Goal: Obtain resource: Obtain resource

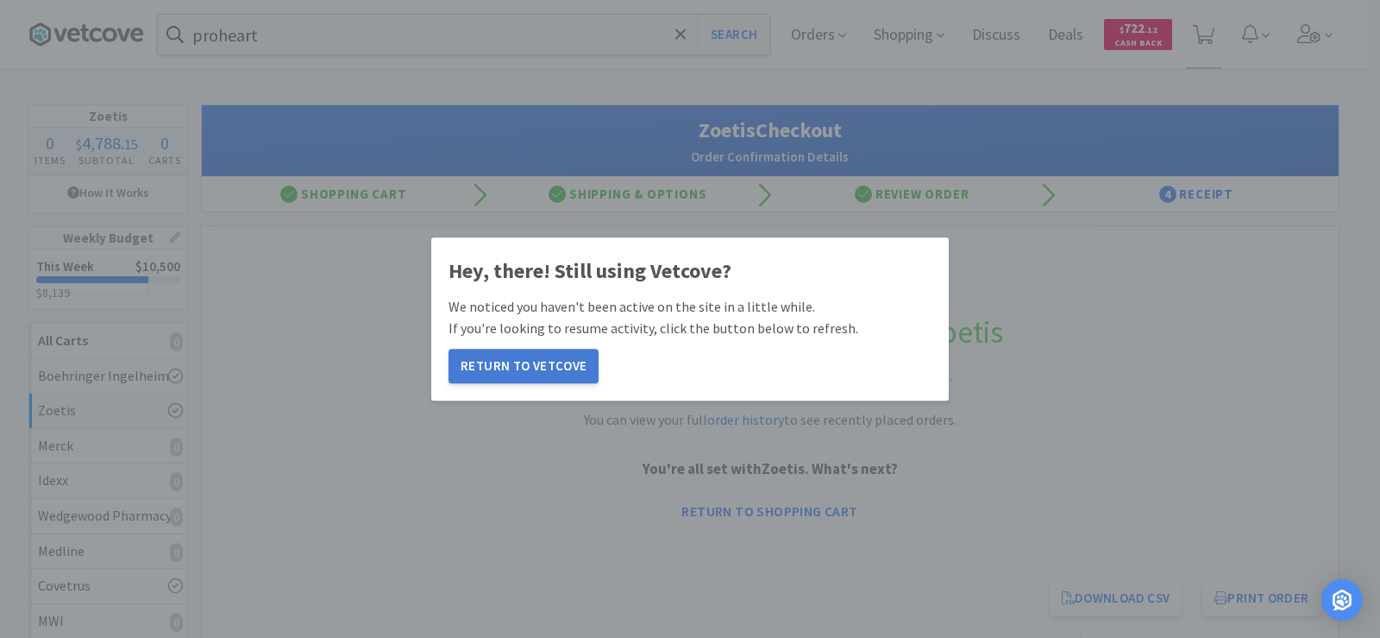
click at [525, 368] on button "Return to Vetcove" at bounding box center [524, 366] width 150 height 35
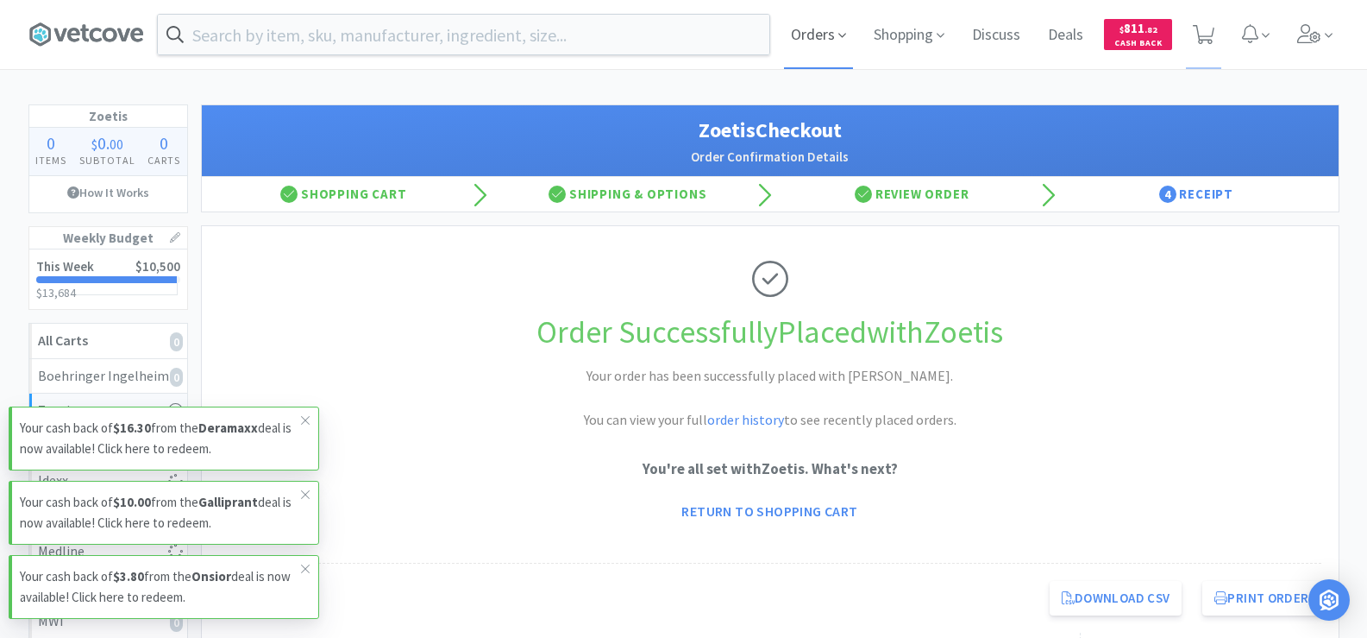
click at [833, 32] on span "Orders" at bounding box center [818, 34] width 69 height 69
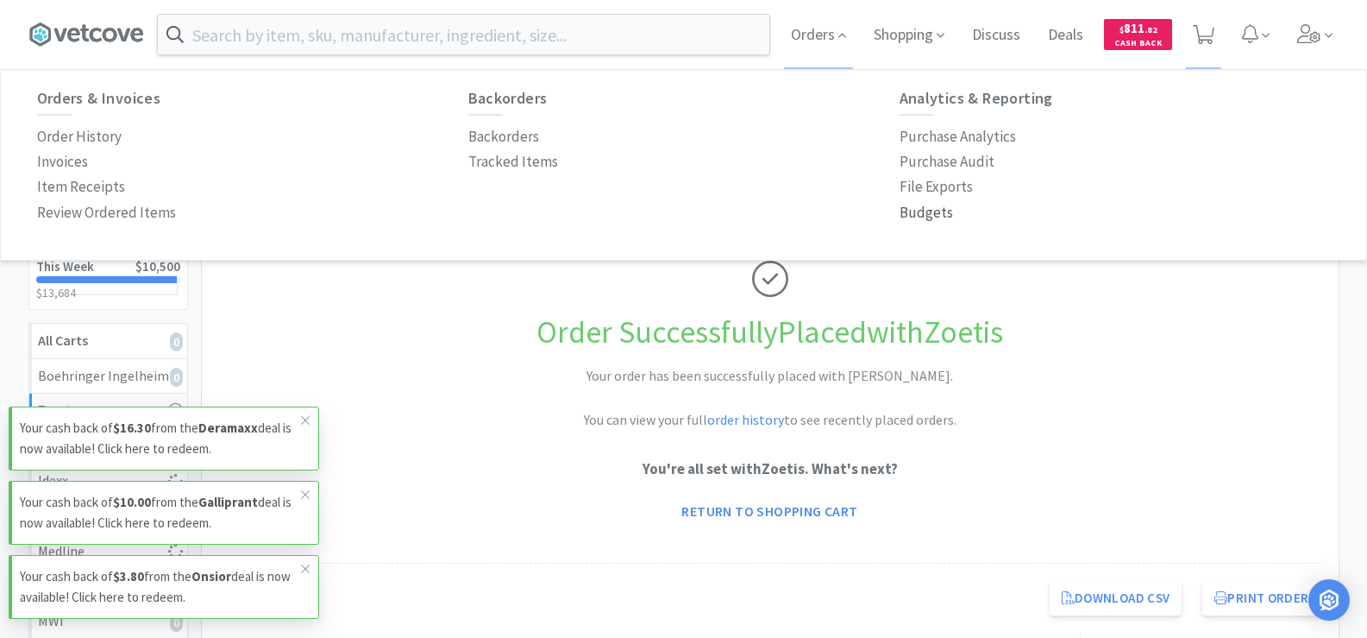
click at [919, 212] on p "Budgets" at bounding box center [926, 212] width 53 height 23
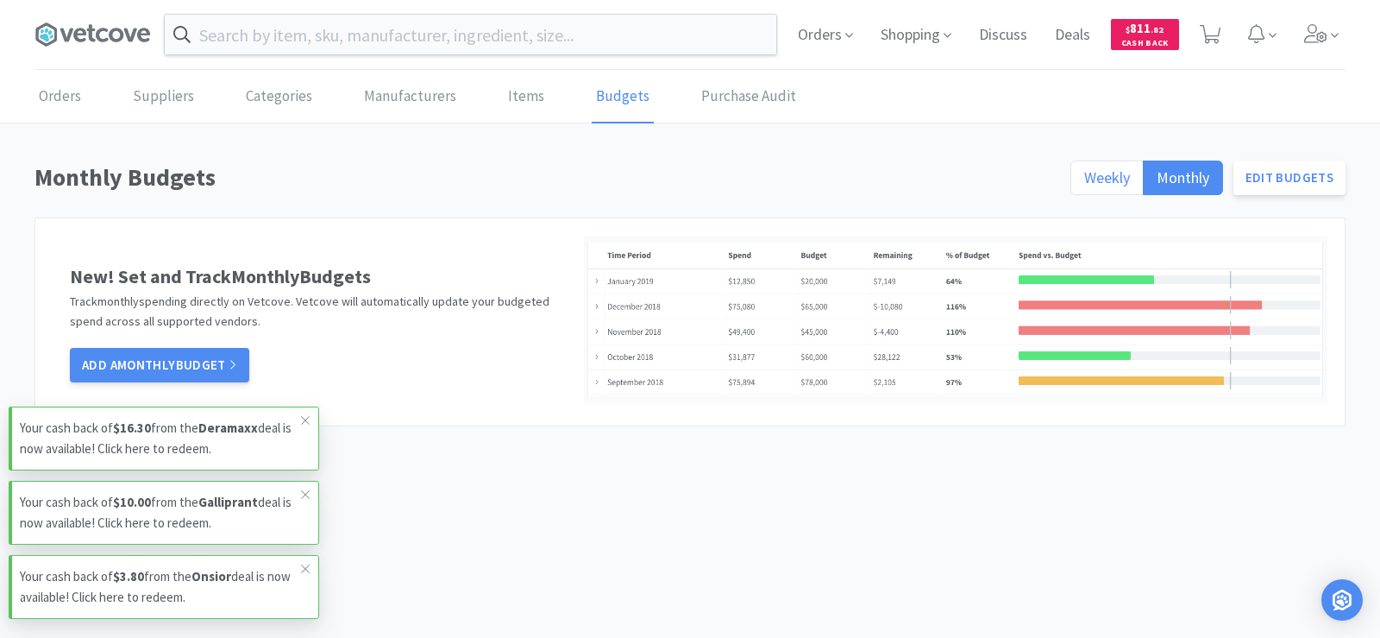
click at [1116, 180] on span "Weekly" at bounding box center [1107, 177] width 46 height 20
click at [1084, 183] on input "Weekly" at bounding box center [1084, 183] width 0 height 0
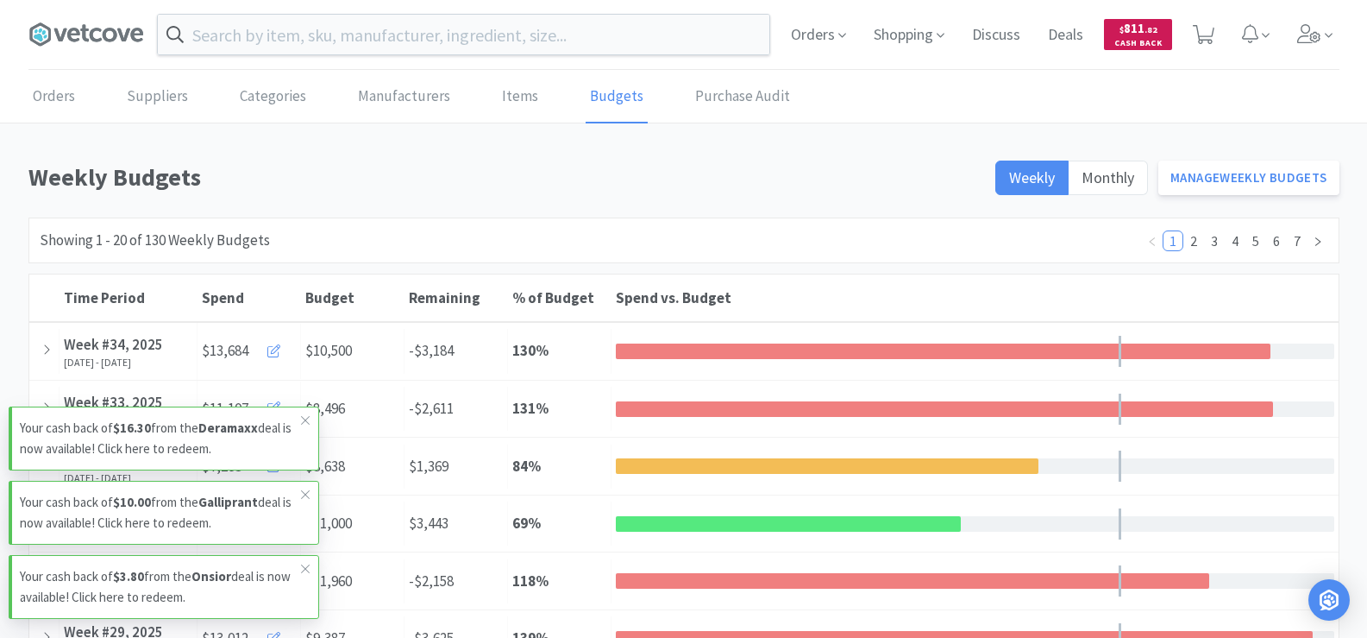
click at [1154, 29] on span ". 82" at bounding box center [1151, 29] width 13 height 11
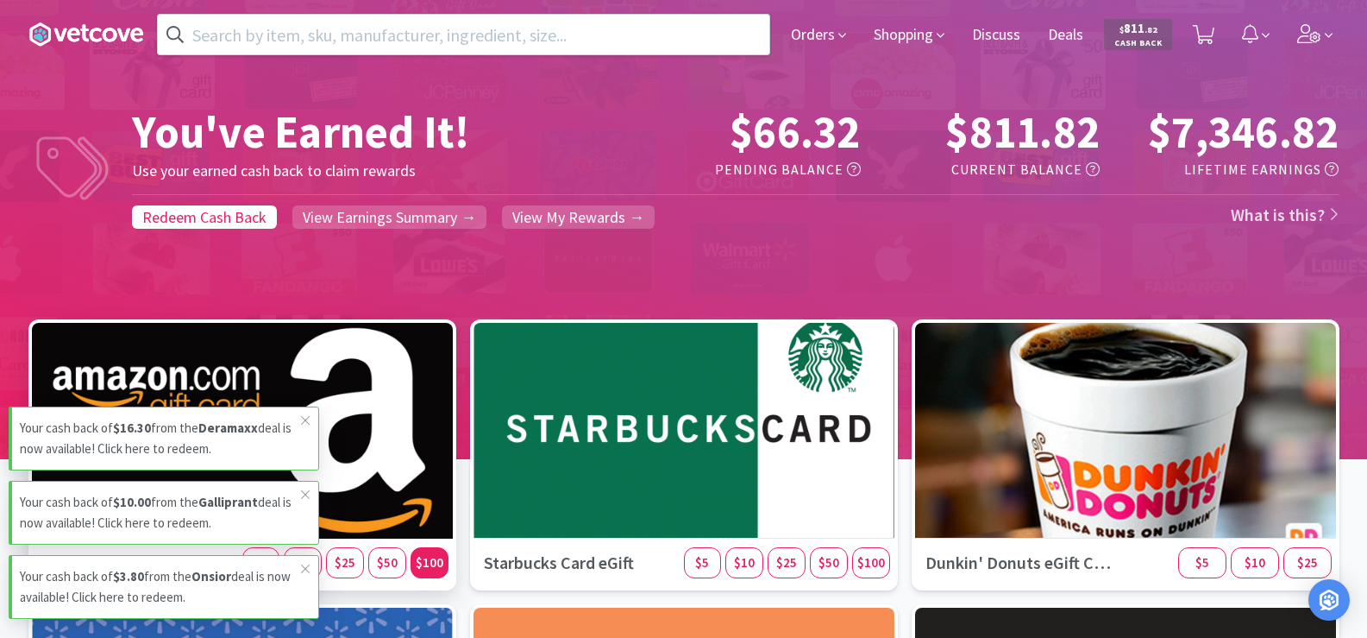
click at [426, 570] on div "$100" at bounding box center [430, 562] width 38 height 31
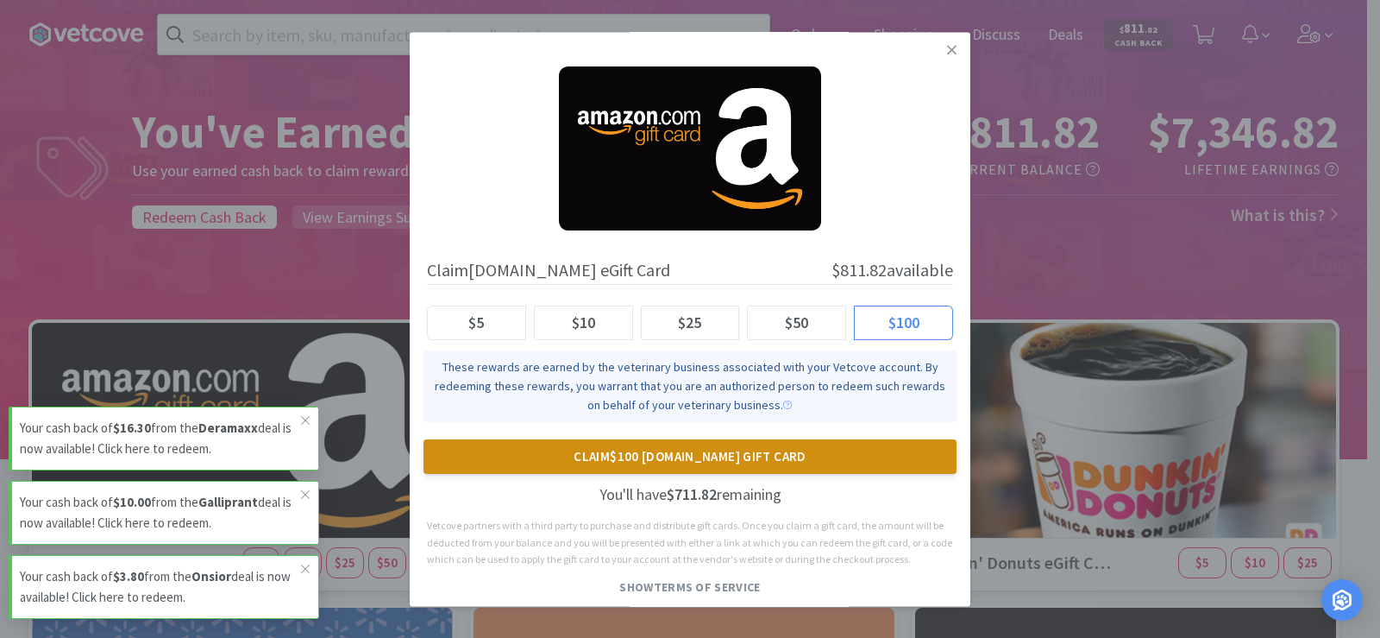
click at [613, 456] on button "Claim $100 [DOMAIN_NAME] Gift Card" at bounding box center [690, 456] width 533 height 35
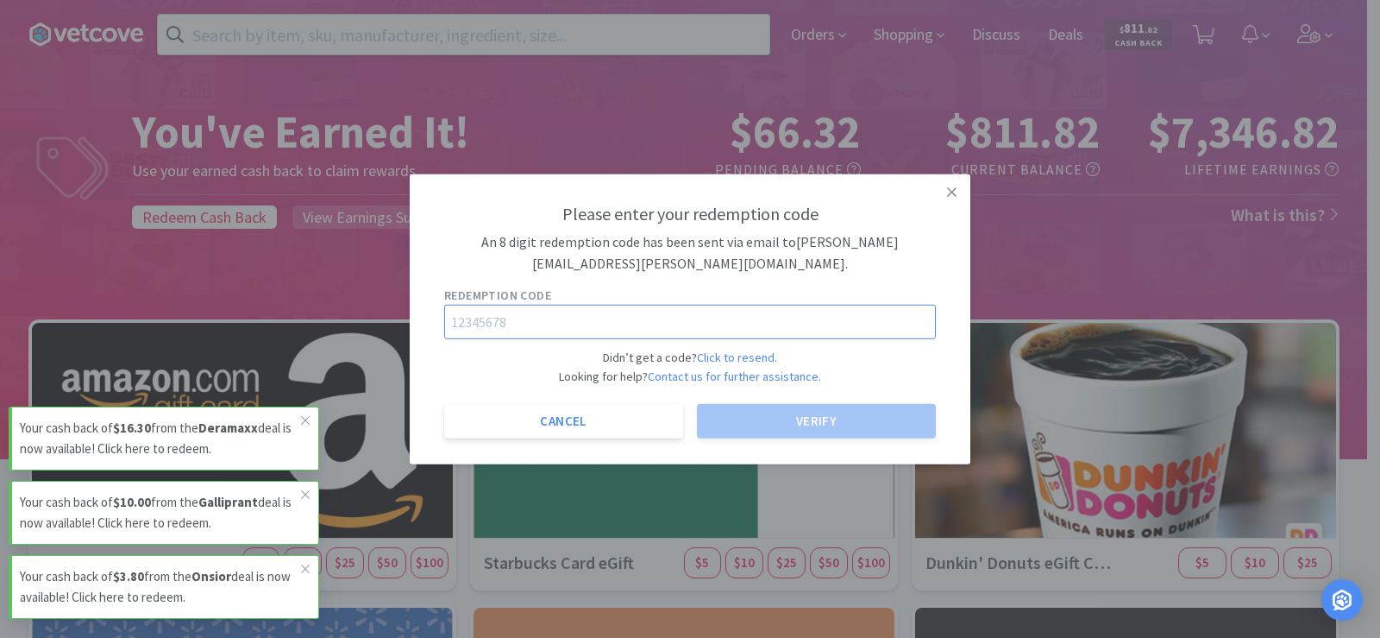
paste input "01318649"
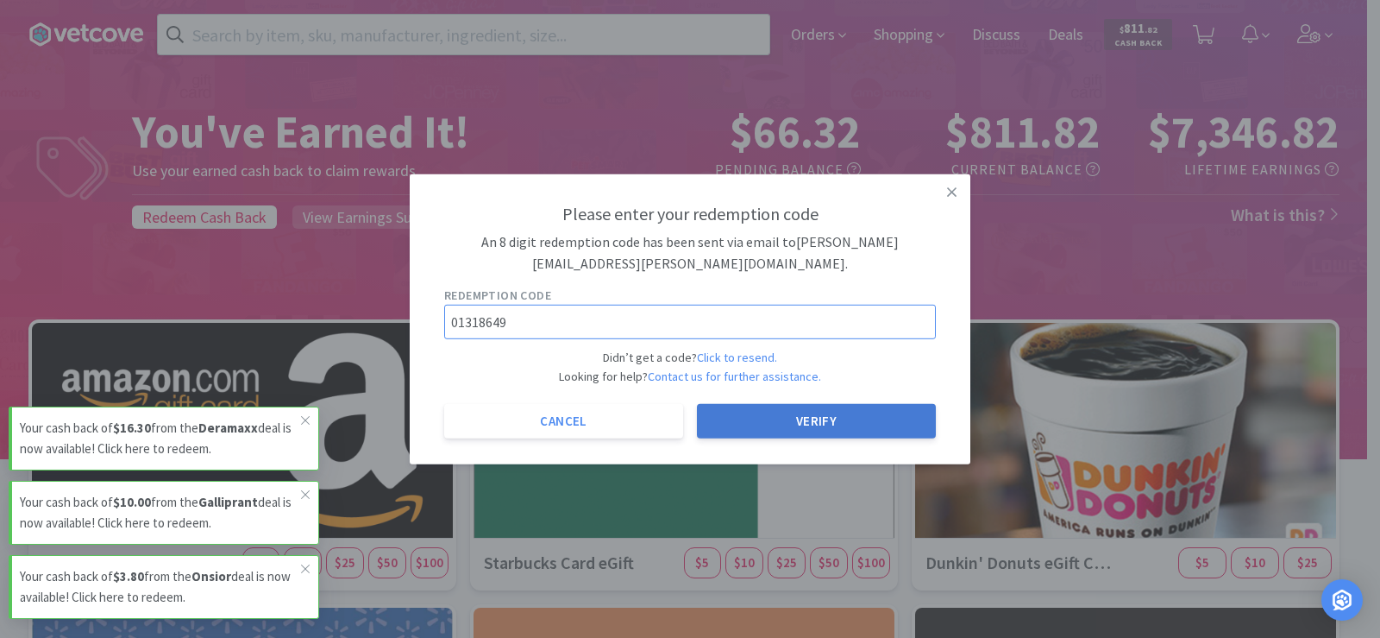
type input "01318649"
click at [780, 413] on button "Verify" at bounding box center [816, 421] width 239 height 35
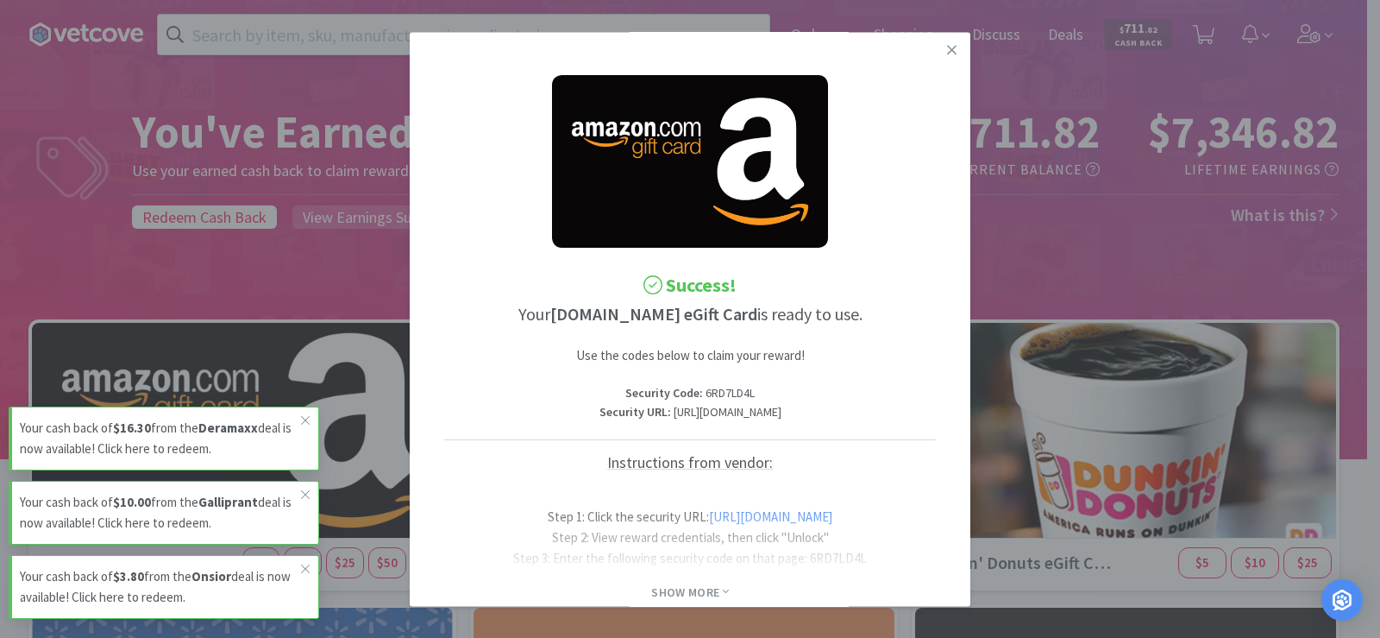
drag, startPoint x: 789, startPoint y: 433, endPoint x: 517, endPoint y: 418, distance: 272.2
click at [517, 418] on p "Security URL : [URL][DOMAIN_NAME]" at bounding box center [690, 412] width 492 height 19
copy p "[URL][DOMAIN_NAME]"
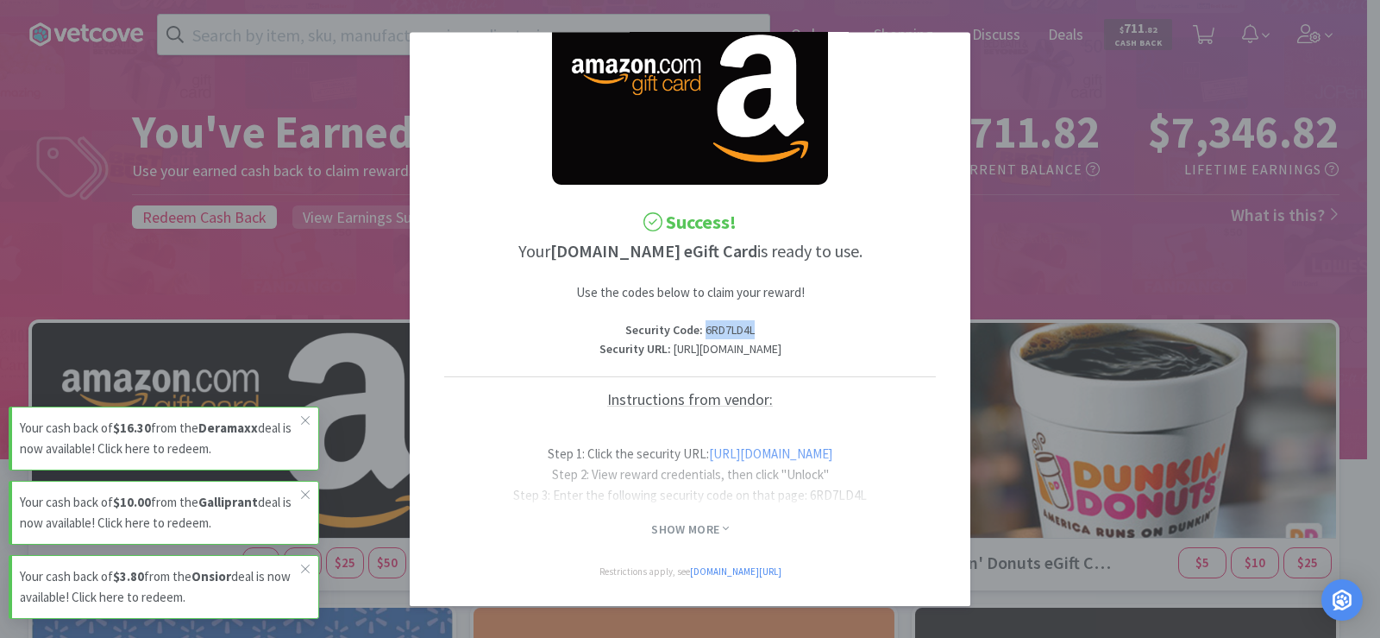
drag, startPoint x: 754, startPoint y: 307, endPoint x: 700, endPoint y: 309, distance: 54.4
click at [700, 321] on p "Security Code : 6RD7LD4L" at bounding box center [690, 330] width 492 height 19
copy p "6RD7LD4L"
click at [309, 418] on icon at bounding box center [305, 420] width 10 height 14
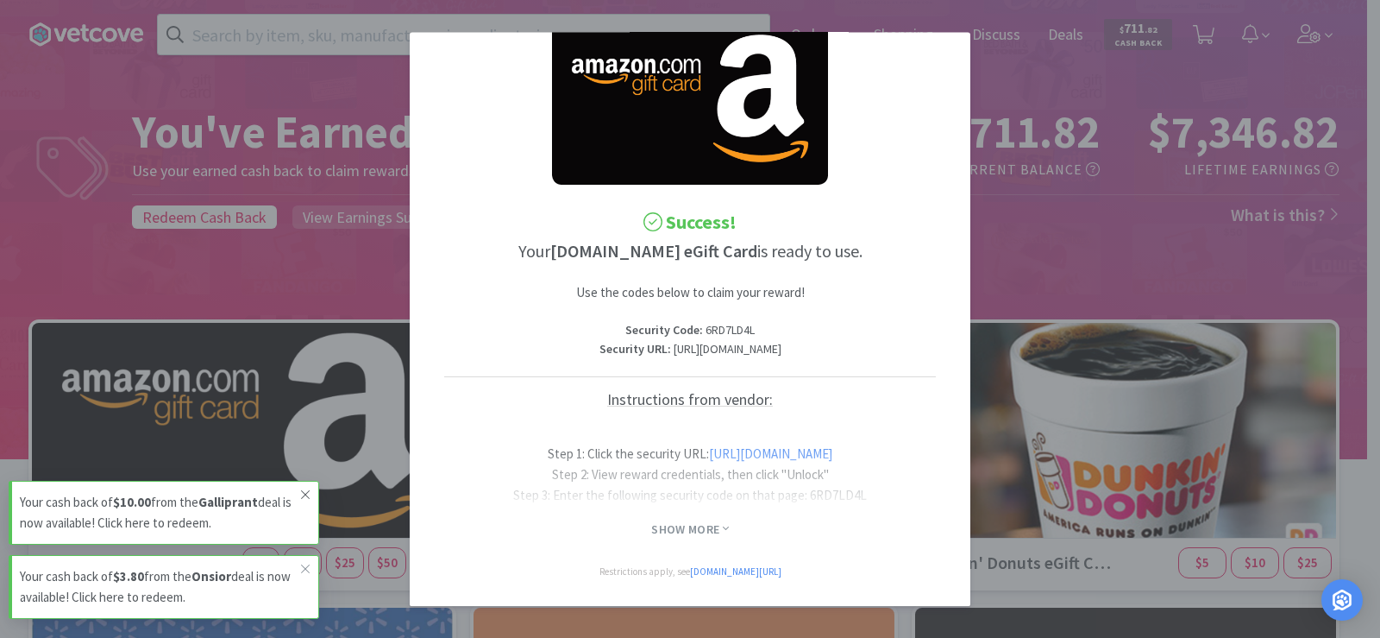
click at [306, 491] on icon at bounding box center [305, 494] width 10 height 14
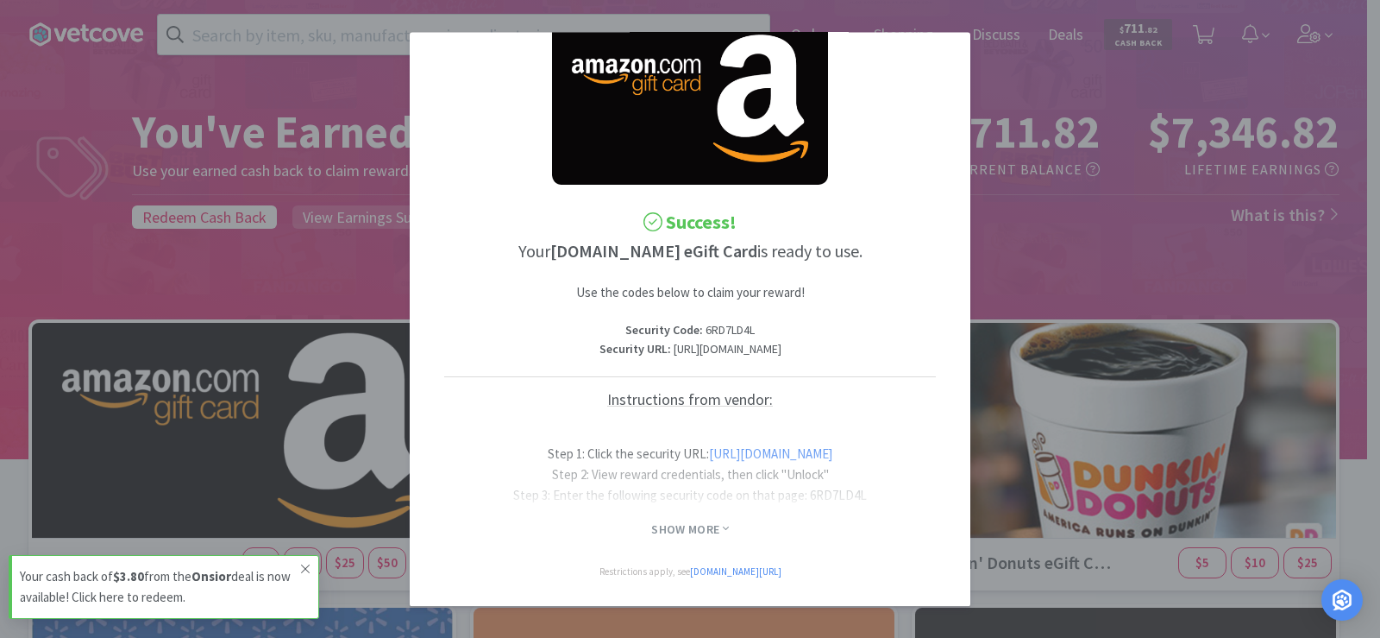
click at [309, 571] on icon at bounding box center [305, 569] width 10 height 14
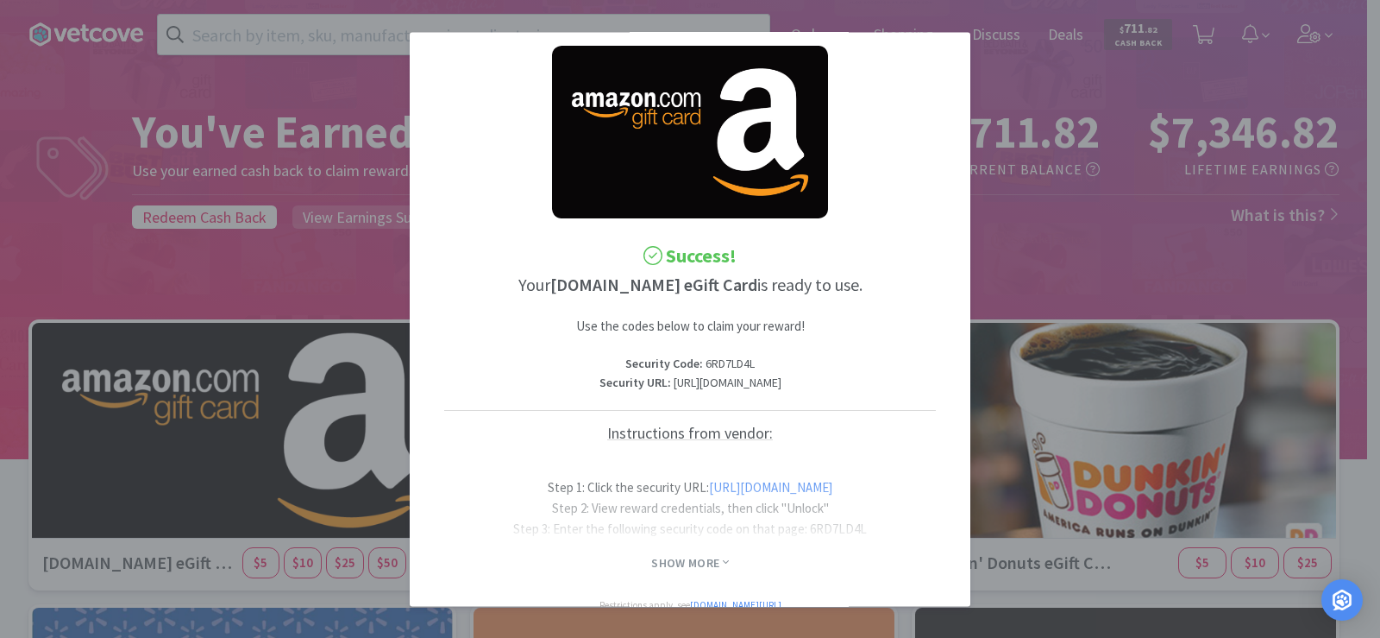
scroll to position [0, 0]
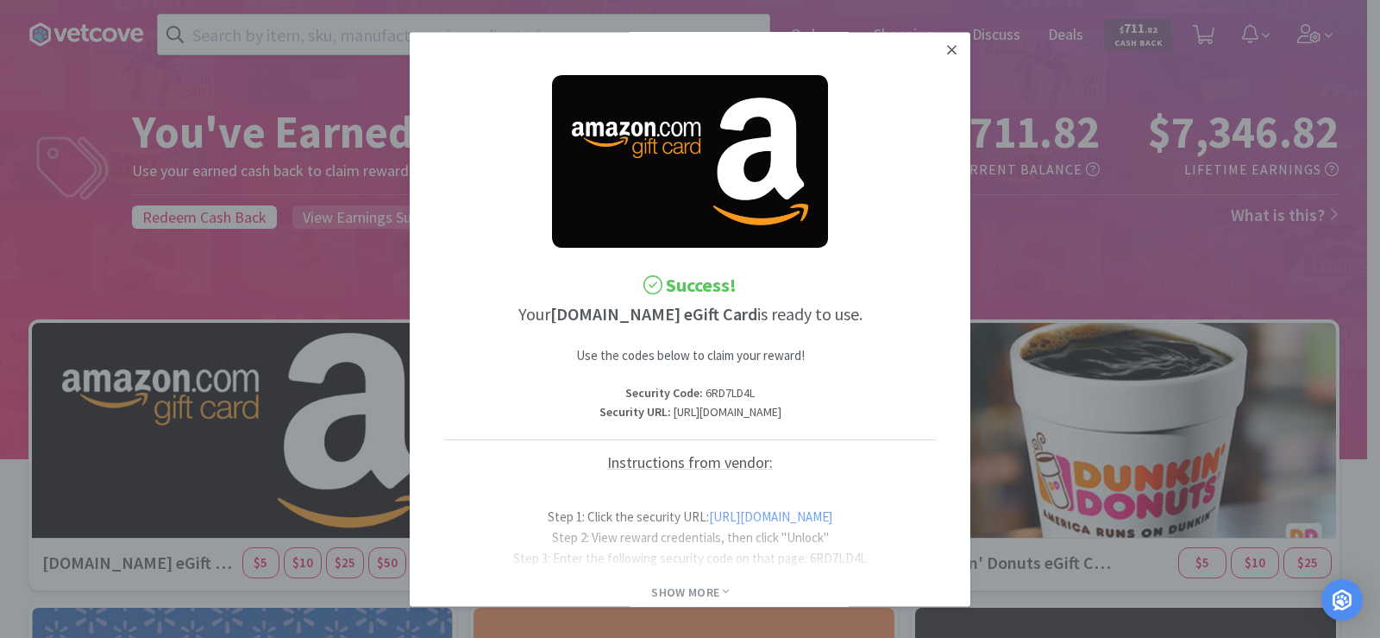
click at [937, 50] on link at bounding box center [952, 50] width 30 height 37
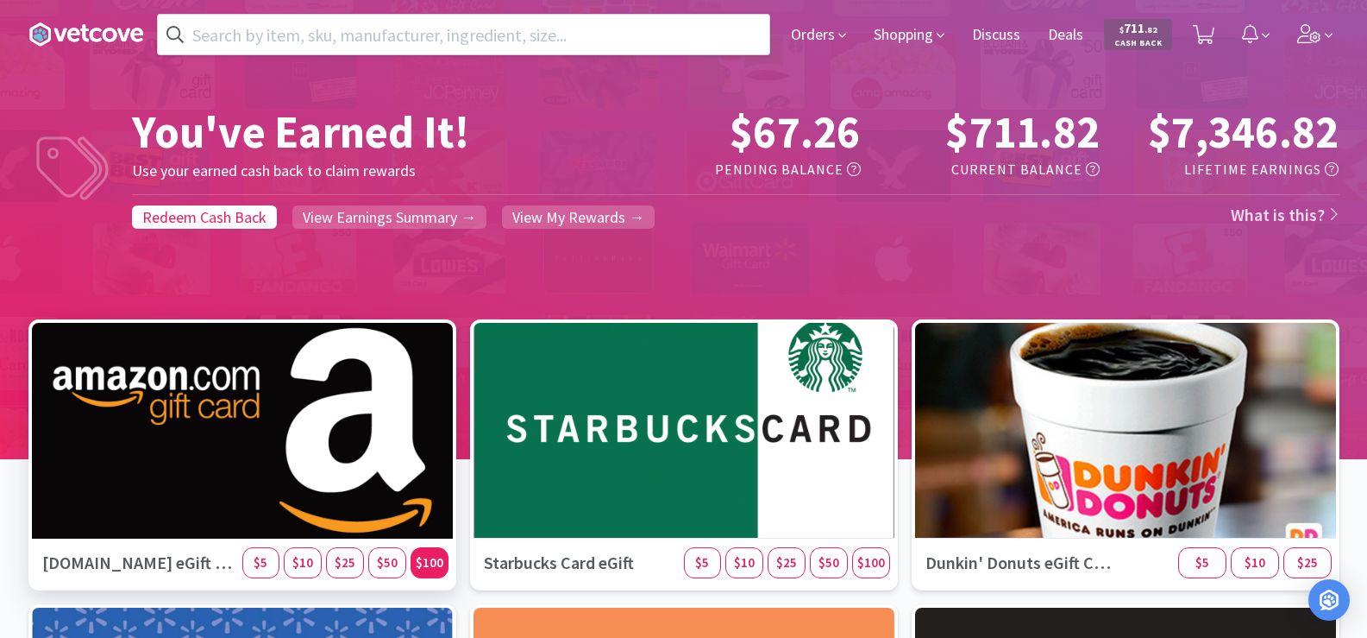
click at [425, 567] on span "$100" at bounding box center [430, 562] width 28 height 16
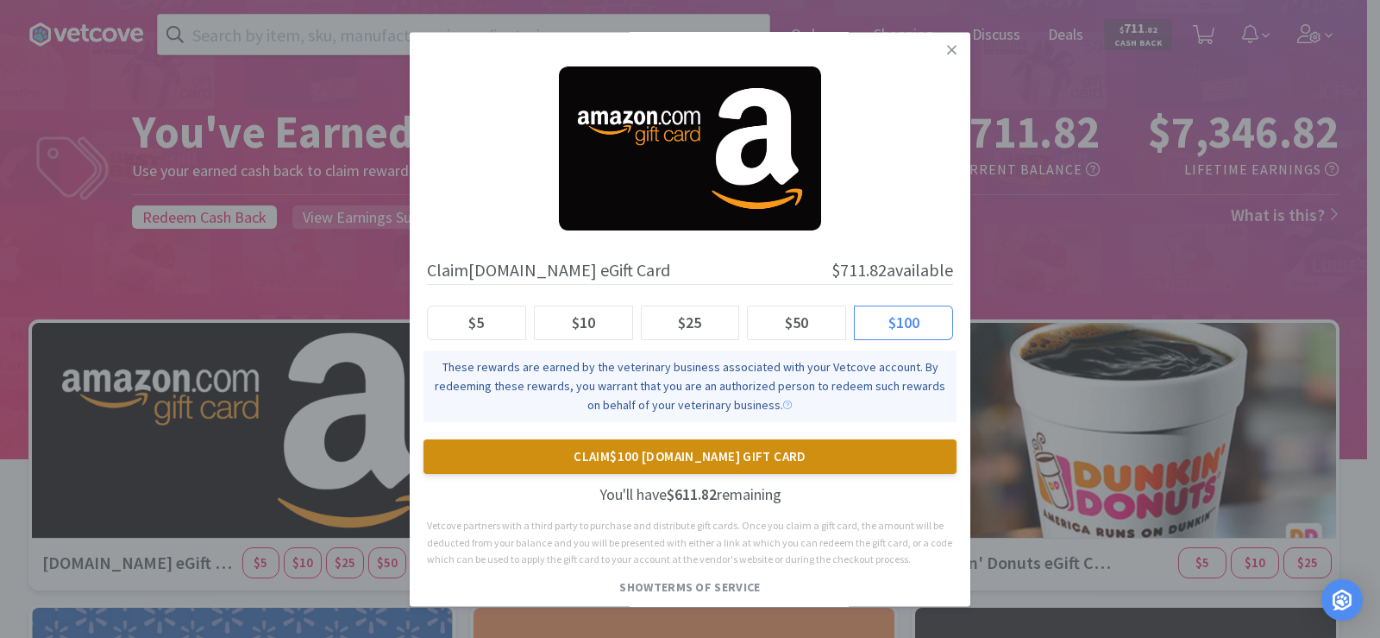
click at [641, 459] on button "Claim $100 [DOMAIN_NAME] Gift Card" at bounding box center [690, 456] width 533 height 35
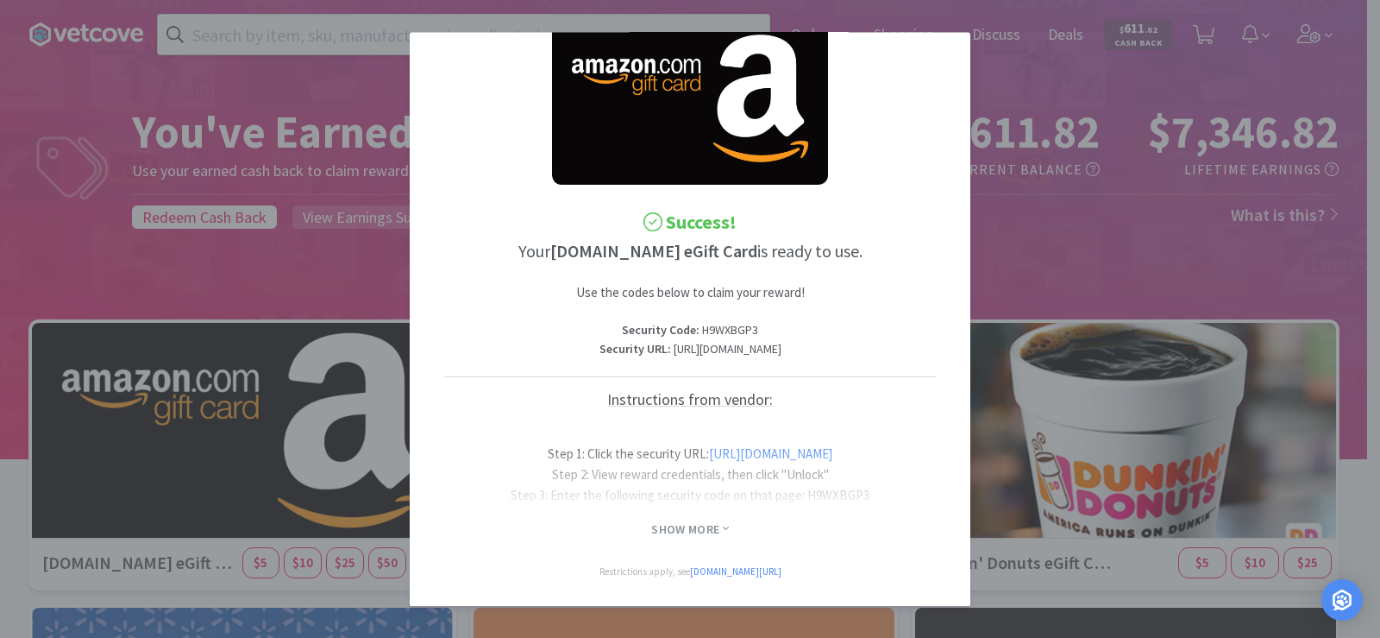
scroll to position [82, 0]
click at [694, 525] on span "Show More" at bounding box center [689, 529] width 77 height 16
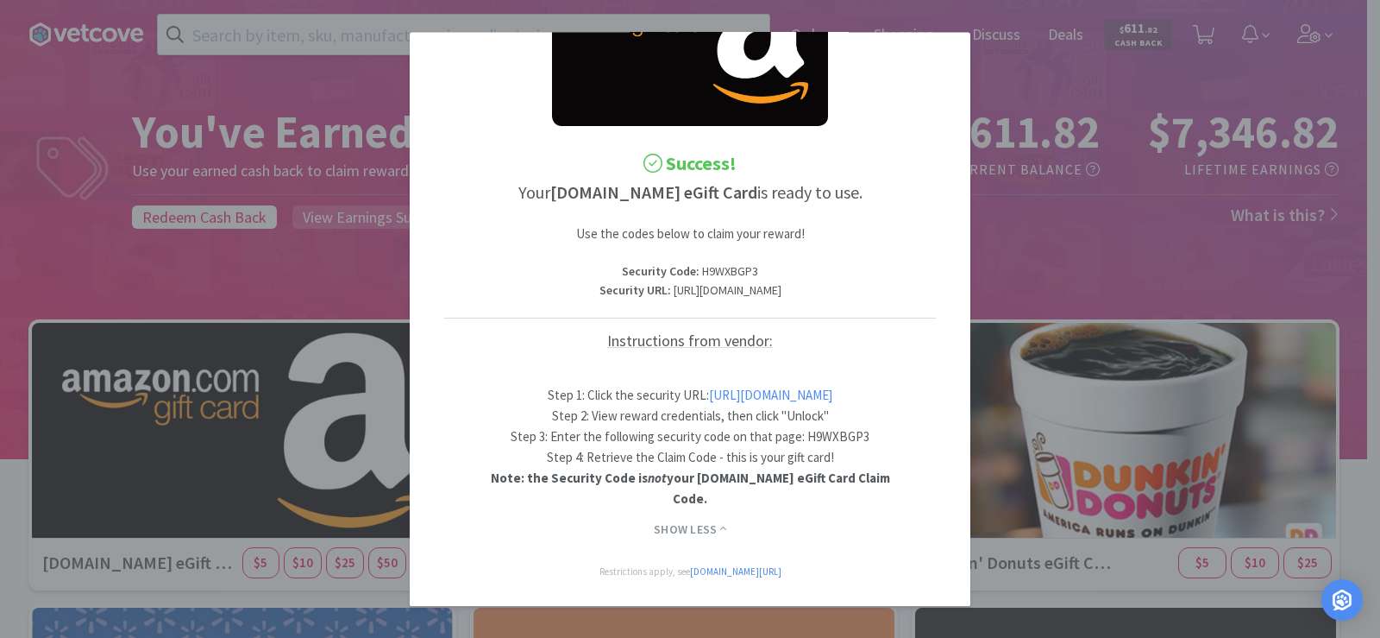
scroll to position [161, 0]
drag, startPoint x: 846, startPoint y: 414, endPoint x: 598, endPoint y: 402, distance: 247.9
click at [598, 402] on p "Step 1: Click the security URL: [URL][DOMAIN_NAME] Step 2: View reward credenti…" at bounding box center [690, 436] width 431 height 145
click at [848, 416] on p "Step 1: Click the security URL: [URL][DOMAIN_NAME] Step 2: View reward credenti…" at bounding box center [690, 436] width 431 height 145
drag, startPoint x: 842, startPoint y: 412, endPoint x: 471, endPoint y: 399, distance: 371.2
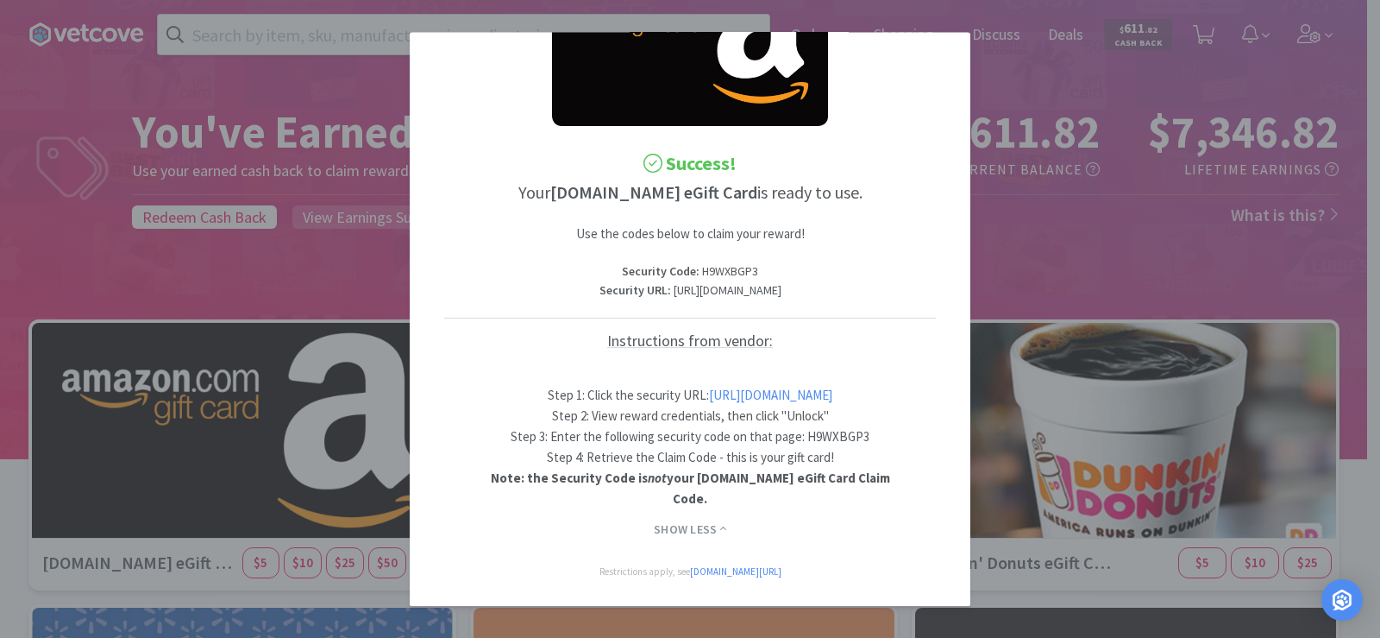
click at [475, 399] on p "Step 1: Click the security URL: [URL][DOMAIN_NAME] Step 2: View reward credenti…" at bounding box center [690, 436] width 431 height 145
copy link "[URL][DOMAIN_NAME]"
drag, startPoint x: 764, startPoint y: 222, endPoint x: 695, endPoint y: 224, distance: 68.2
click at [695, 262] on p "Security Code : H9WXBGP3" at bounding box center [690, 271] width 492 height 19
copy p "H9WXBGP3"
